Goal: Navigation & Orientation: Find specific page/section

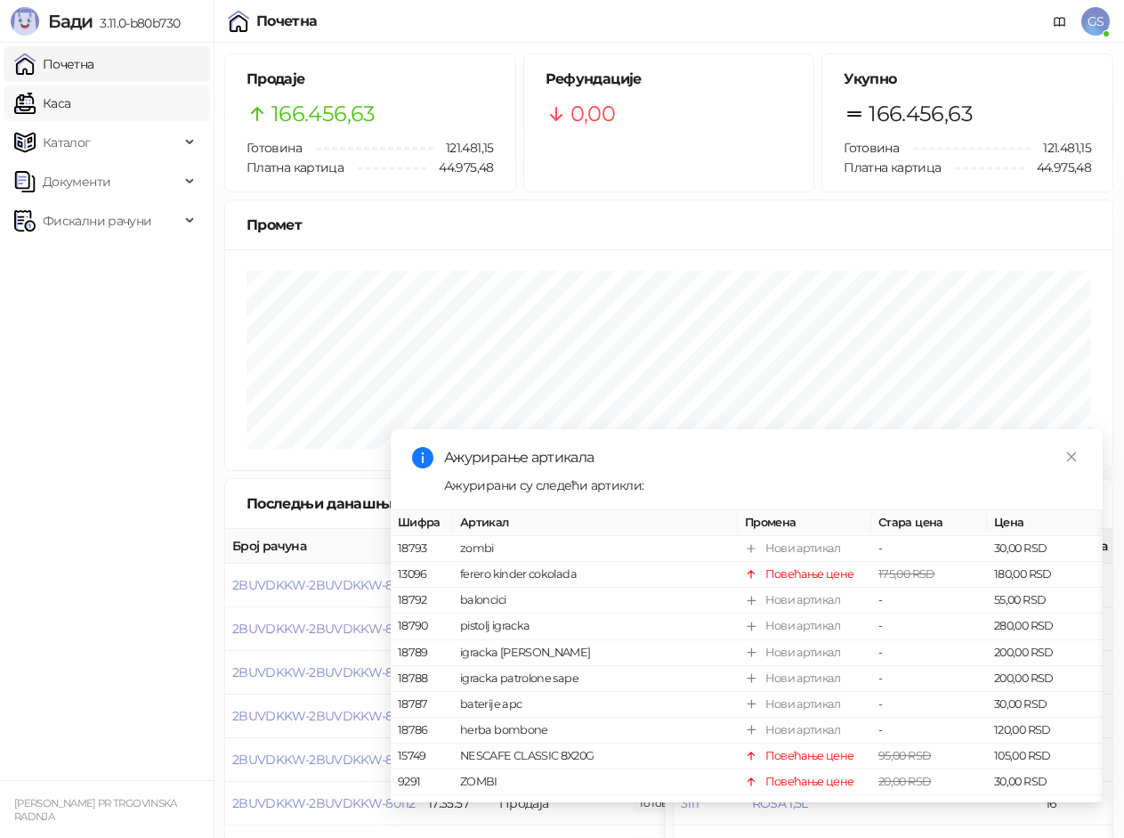
click at [70, 96] on link "Каса" at bounding box center [42, 103] width 56 height 36
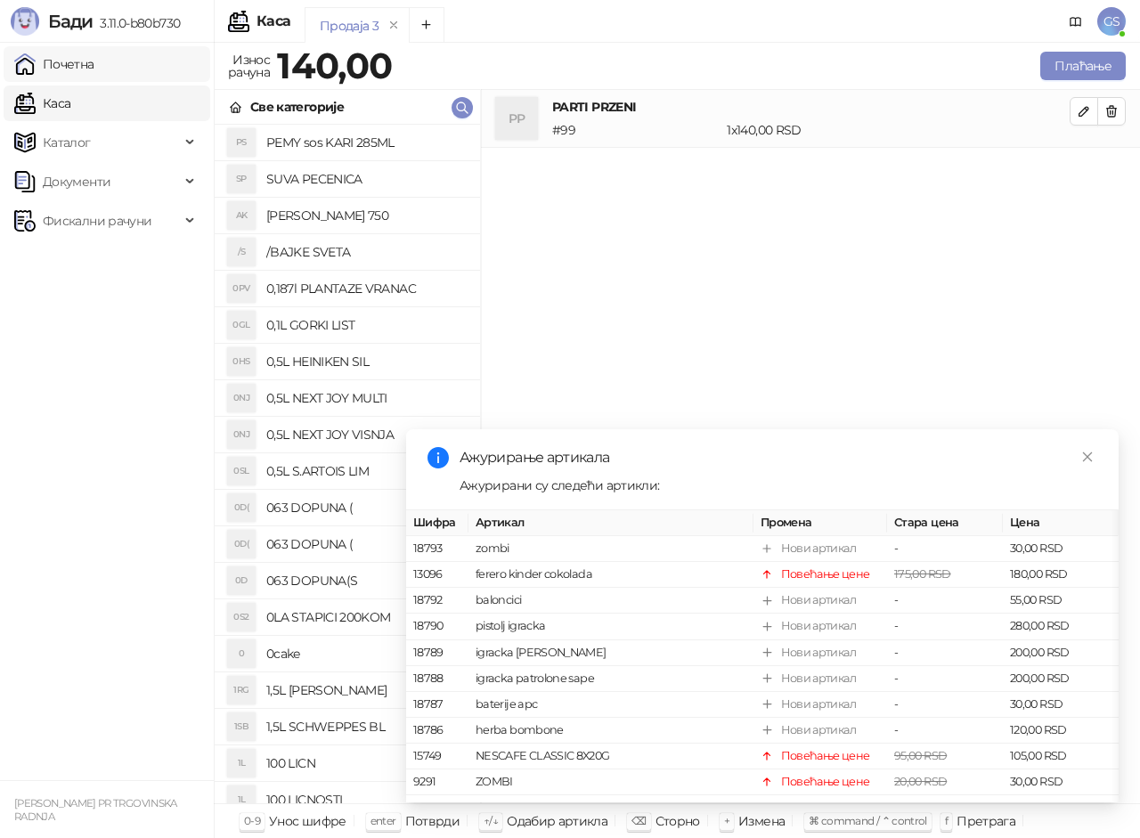
click at [94, 65] on link "Почетна" at bounding box center [54, 64] width 80 height 36
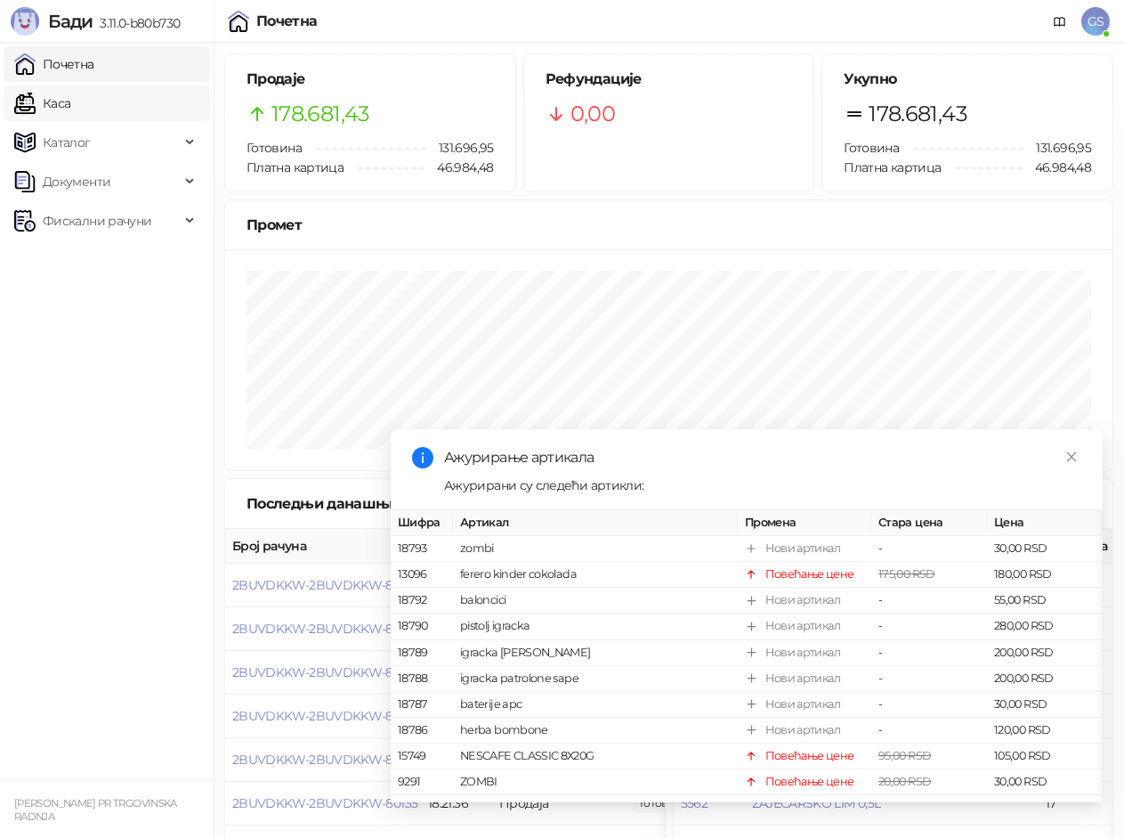
click at [70, 104] on link "Каса" at bounding box center [42, 103] width 56 height 36
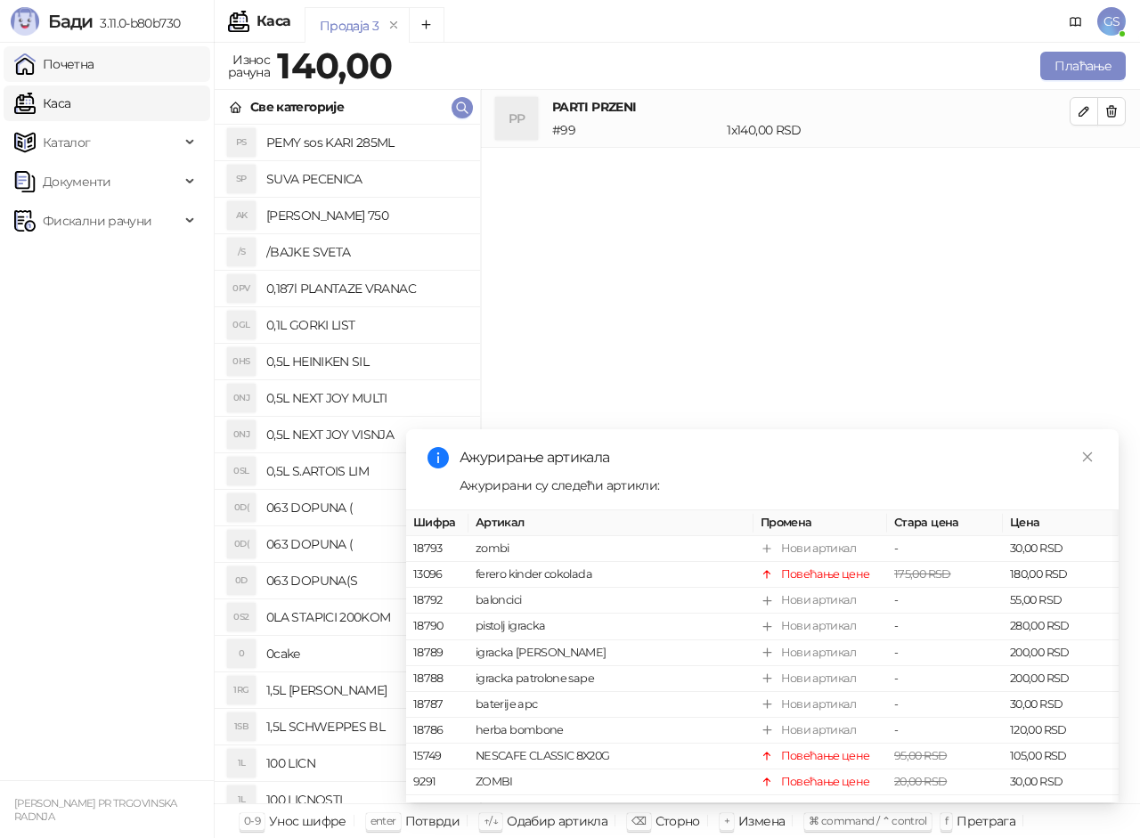
click at [86, 61] on link "Почетна" at bounding box center [54, 64] width 80 height 36
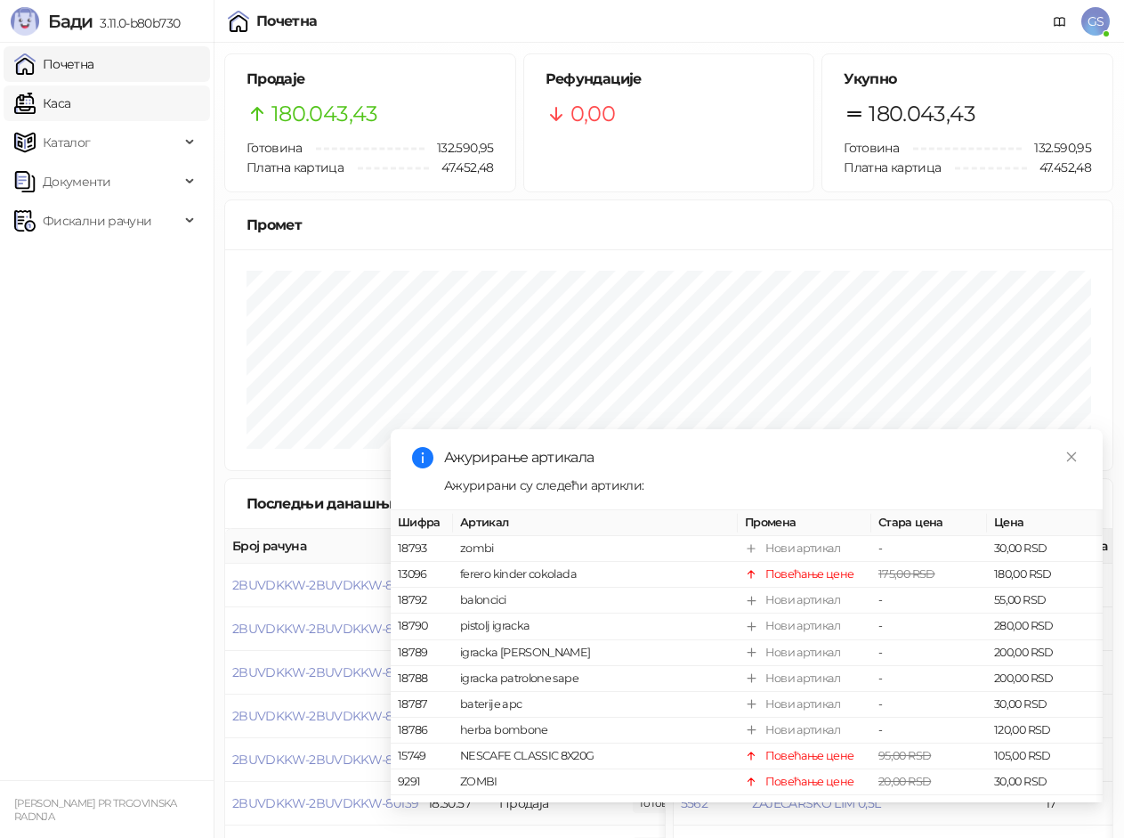
click at [70, 93] on link "Каса" at bounding box center [42, 103] width 56 height 36
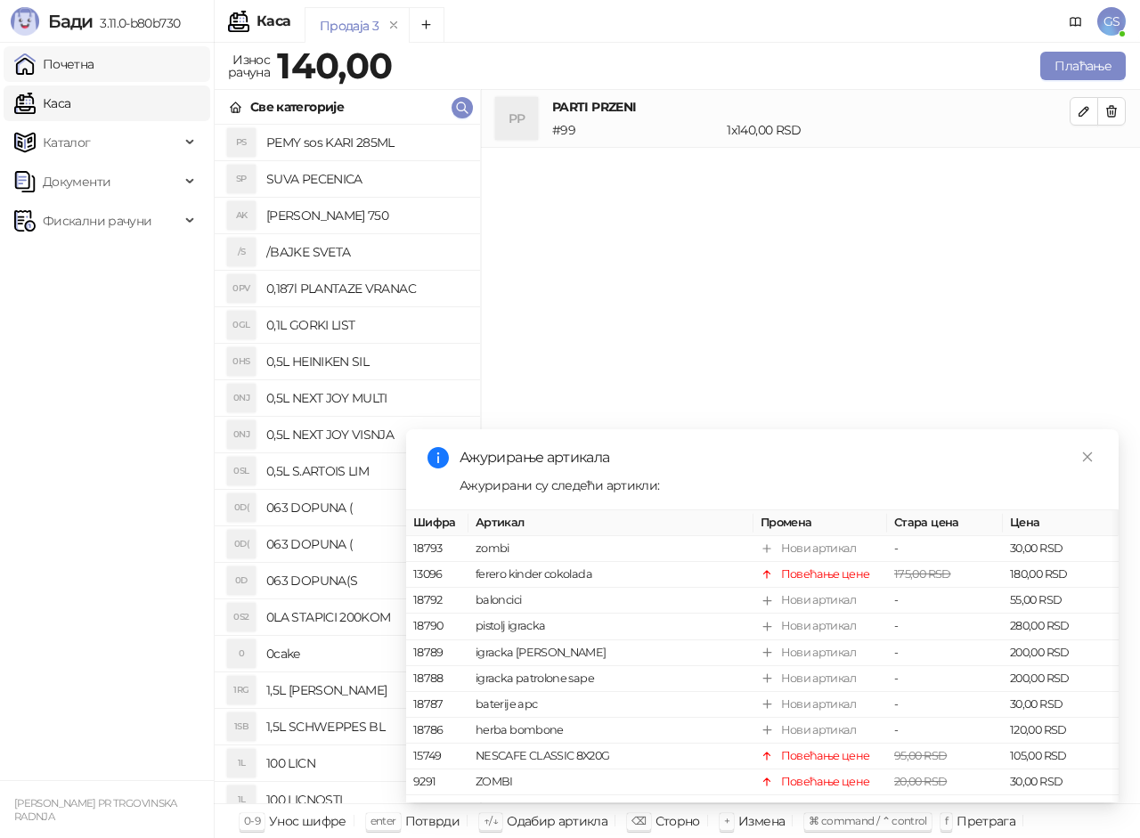
click at [94, 68] on link "Почетна" at bounding box center [54, 64] width 80 height 36
